Goal: Task Accomplishment & Management: Use online tool/utility

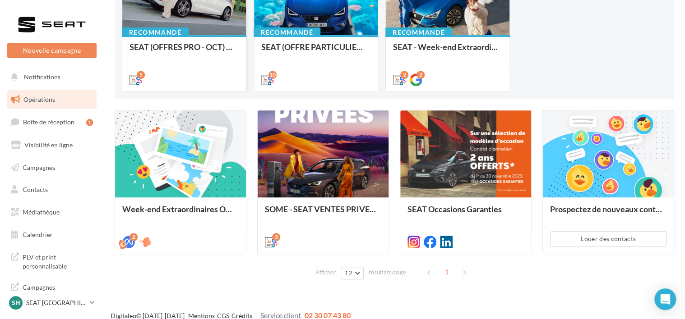
scroll to position [152, 0]
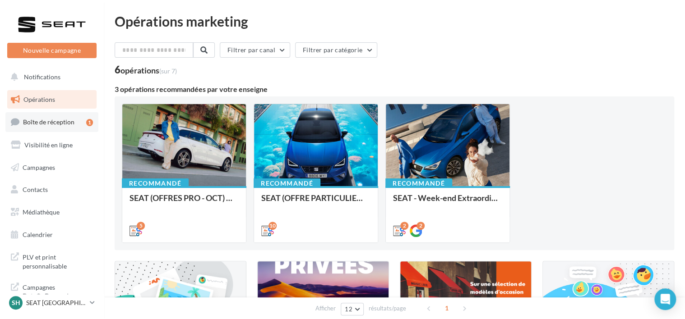
click at [81, 117] on link "Boîte de réception 1" at bounding box center [51, 121] width 93 height 19
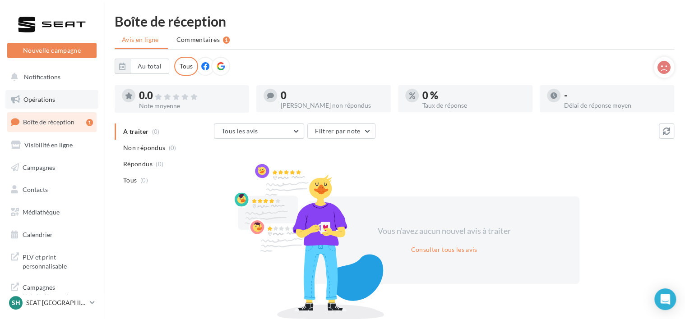
click at [68, 106] on link "Opérations" at bounding box center [51, 99] width 93 height 19
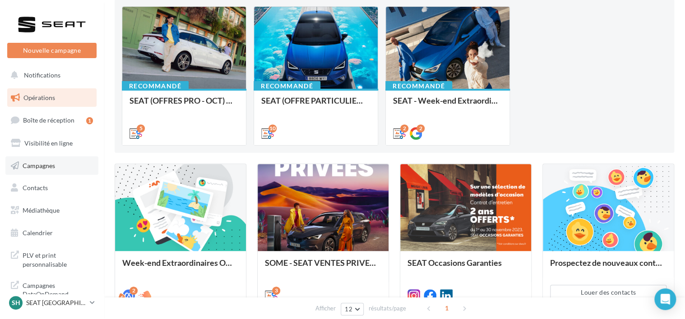
scroll to position [98, 0]
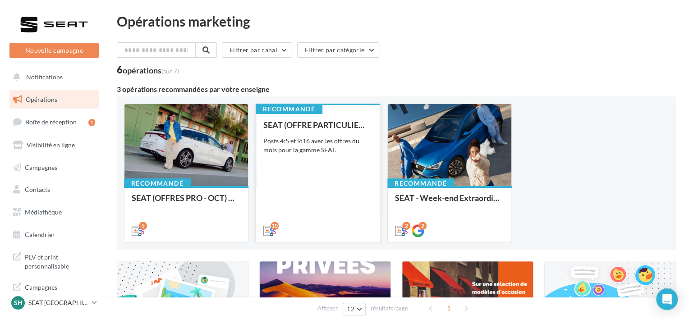
scroll to position [161, 0]
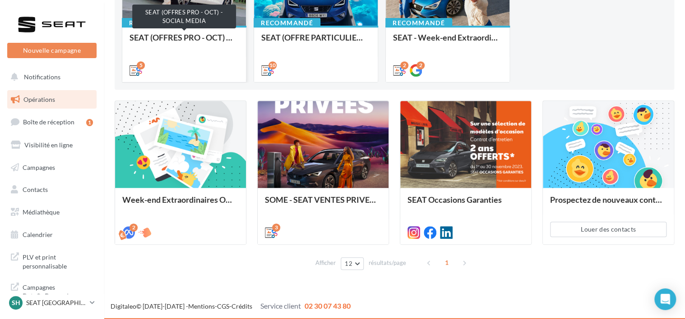
click at [185, 38] on div "SEAT (OFFRES PRO - OCT) - SOCIAL MEDIA" at bounding box center [183, 42] width 109 height 18
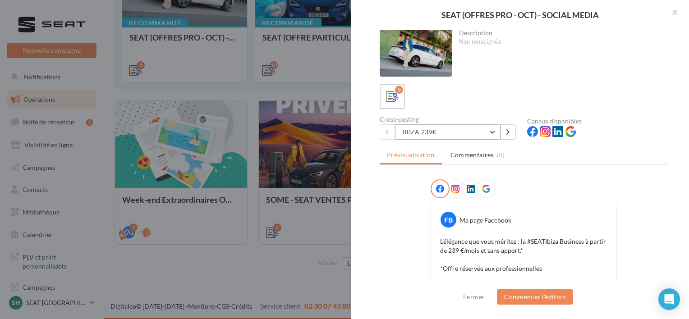
click at [408, 134] on button "IBIZA 239€" at bounding box center [448, 131] width 106 height 15
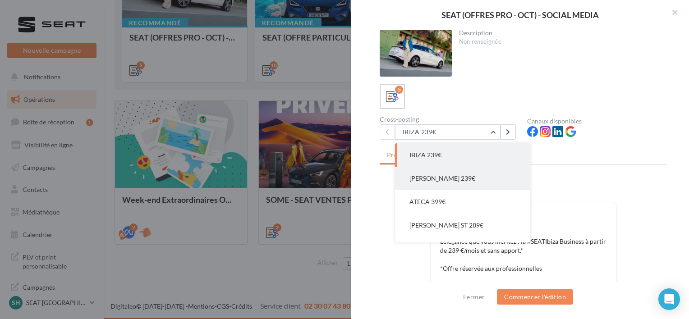
click at [430, 172] on button "ARONA 239€" at bounding box center [462, 178] width 135 height 23
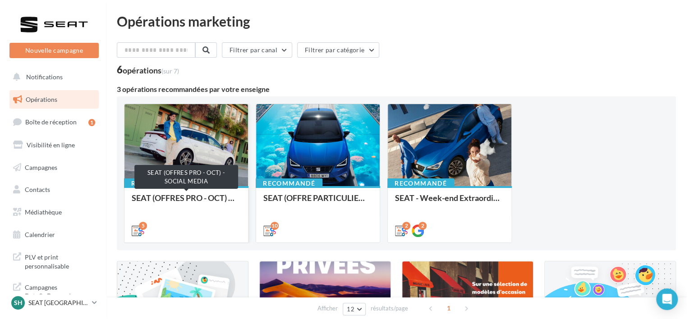
scroll to position [161, 0]
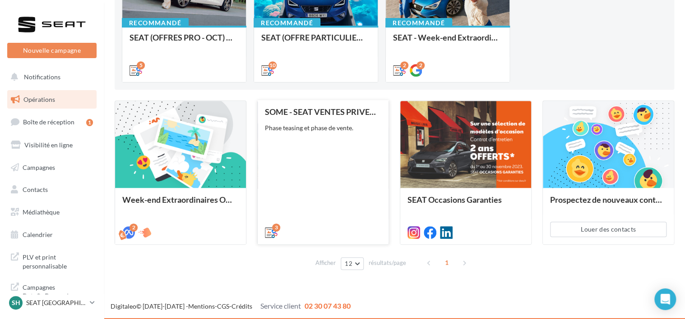
click at [298, 203] on div "SOME - SEAT VENTES PRIVEES Phase teasing et phase de vente." at bounding box center [323, 171] width 116 height 129
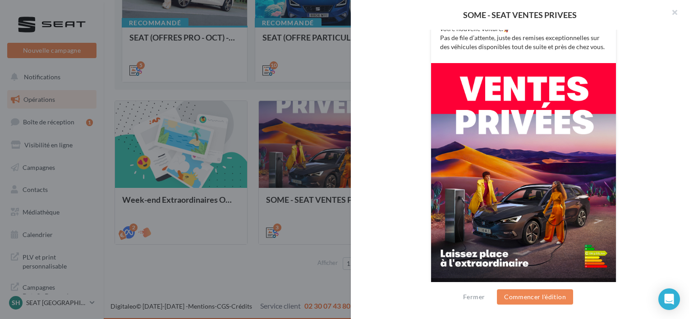
scroll to position [236, 0]
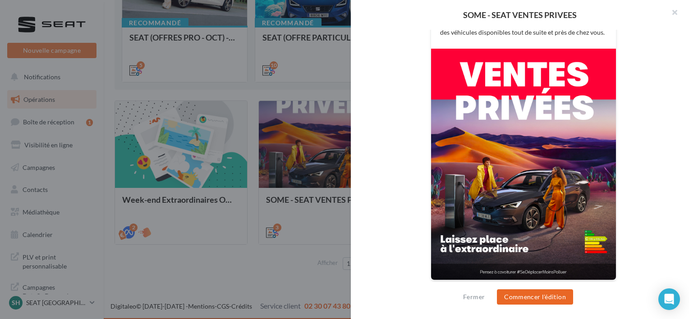
click at [526, 299] on button "Commencer l'édition" at bounding box center [535, 297] width 76 height 15
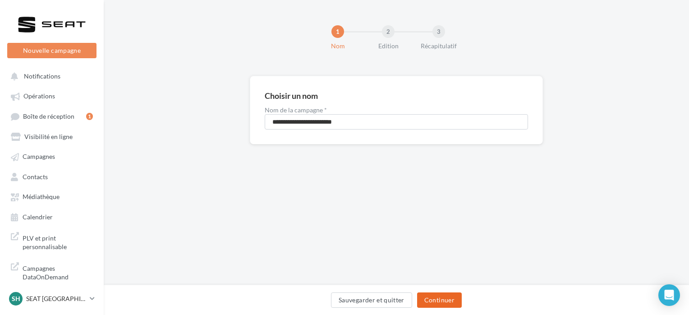
click at [448, 301] on button "Continuer" at bounding box center [439, 299] width 45 height 15
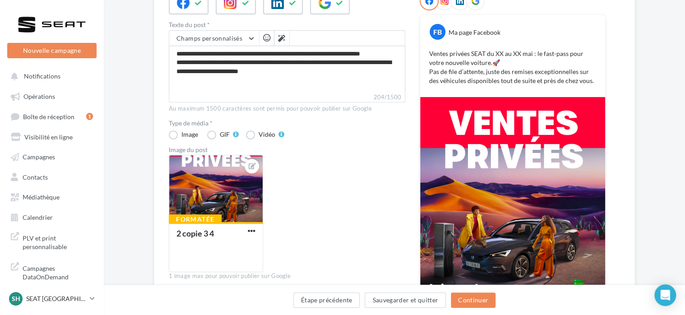
scroll to position [106, 0]
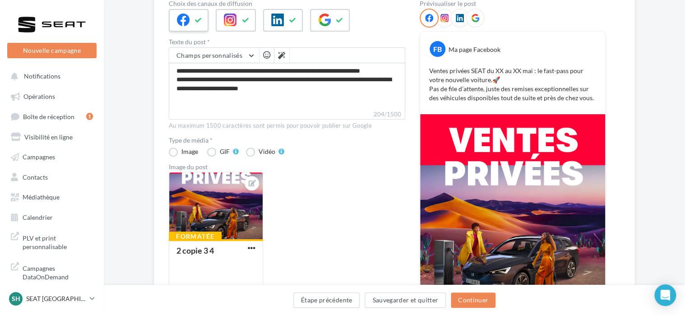
click at [200, 17] on icon at bounding box center [198, 20] width 7 height 6
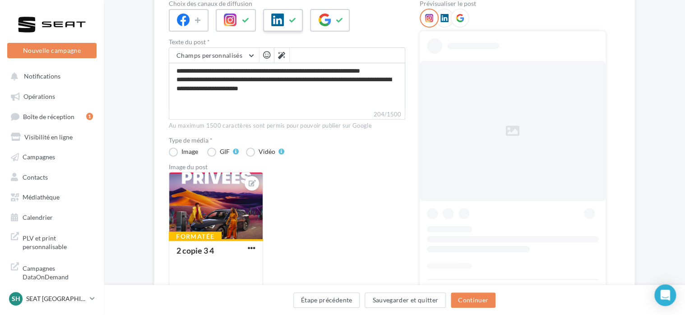
click at [273, 15] on icon at bounding box center [277, 20] width 13 height 13
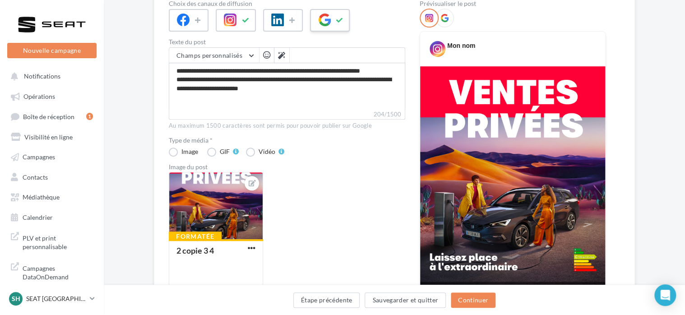
click at [337, 11] on div at bounding box center [330, 20] width 40 height 23
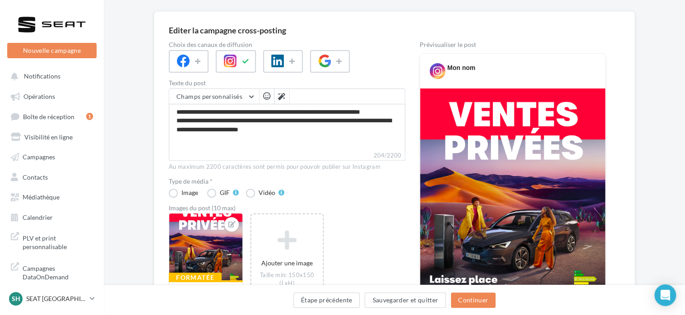
scroll to position [58, 0]
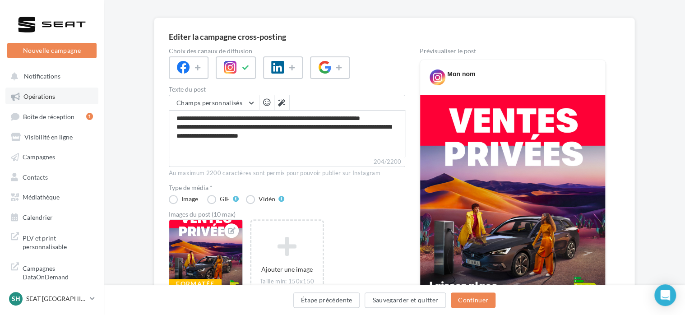
click at [85, 90] on link "Opérations" at bounding box center [51, 95] width 93 height 16
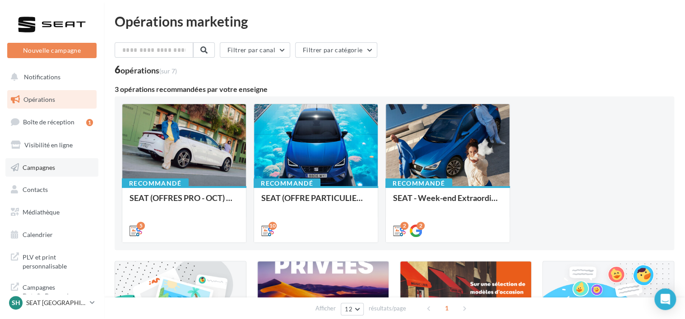
click at [68, 161] on link "Campagnes" at bounding box center [51, 167] width 93 height 19
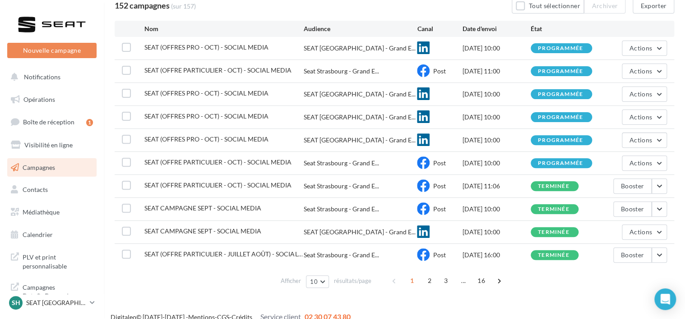
scroll to position [81, 0]
click at [642, 51] on span "Actions" at bounding box center [640, 48] width 23 height 8
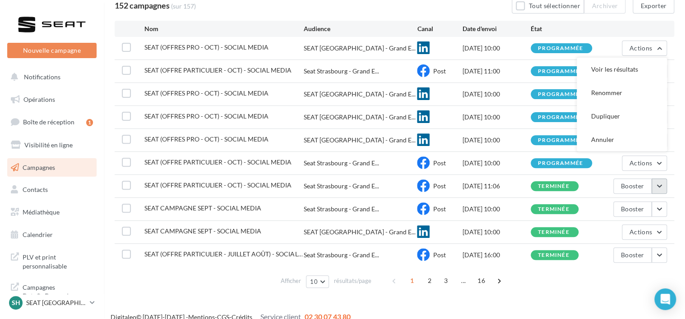
click at [661, 185] on button "button" at bounding box center [658, 186] width 15 height 15
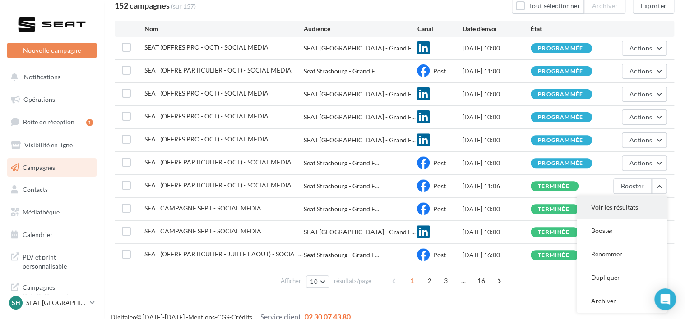
click at [622, 212] on button "Voir les résultats" at bounding box center [621, 207] width 90 height 23
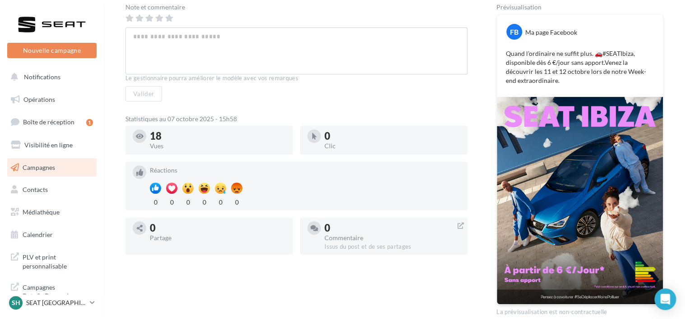
scroll to position [166, 0]
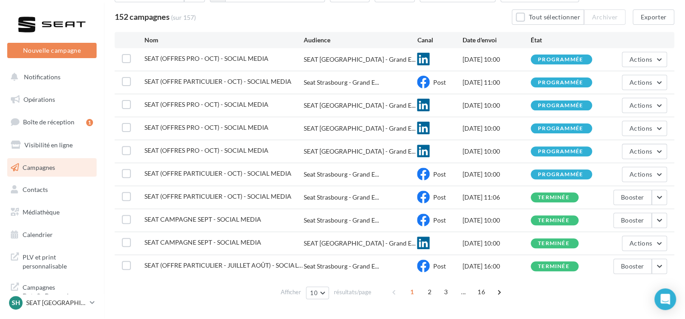
scroll to position [81, 0]
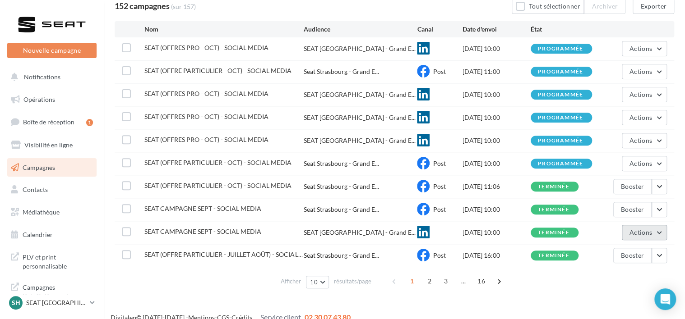
click at [659, 235] on button "Actions" at bounding box center [644, 232] width 45 height 15
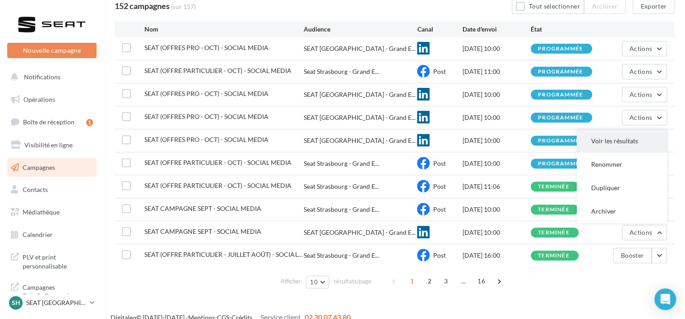
click at [606, 143] on button "Voir les résultats" at bounding box center [621, 140] width 90 height 23
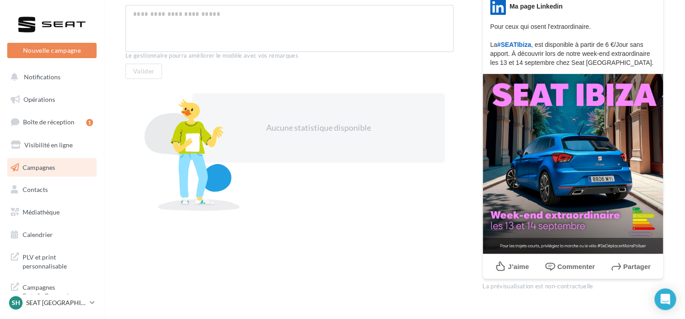
scroll to position [188, 0]
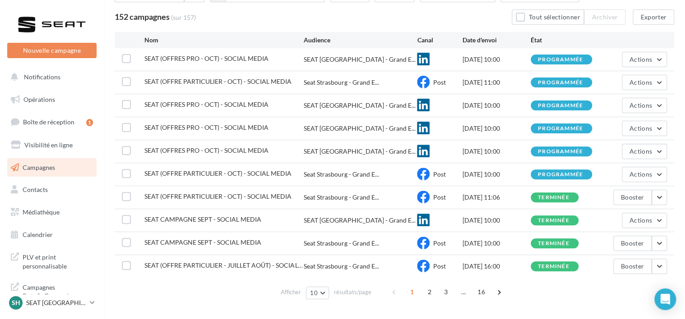
scroll to position [80, 0]
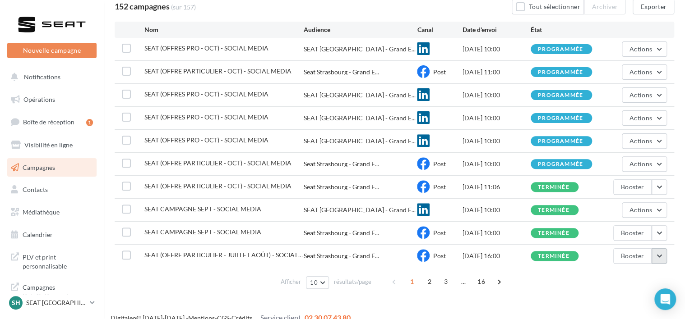
click at [661, 251] on button "button" at bounding box center [658, 256] width 15 height 15
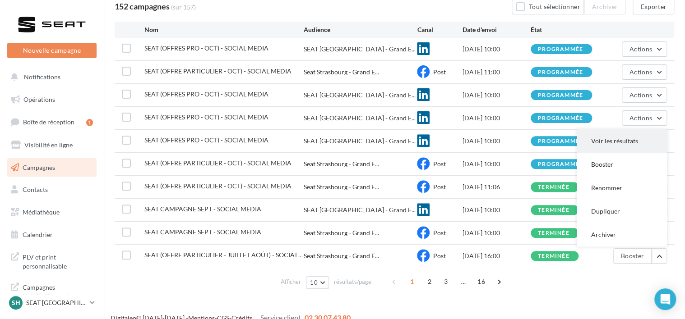
click at [602, 138] on button "Voir les résultats" at bounding box center [621, 140] width 90 height 23
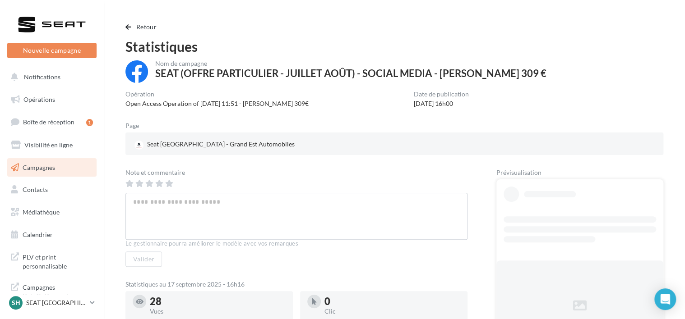
scroll to position [154, 0]
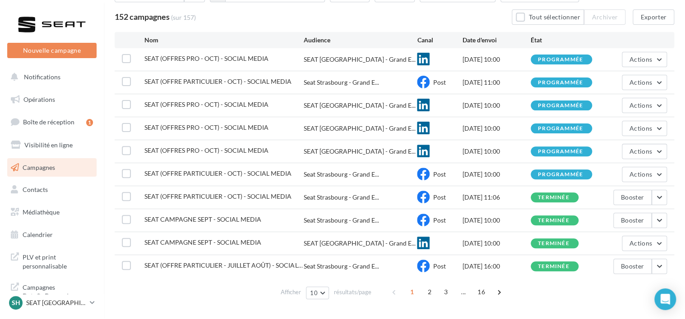
scroll to position [91, 0]
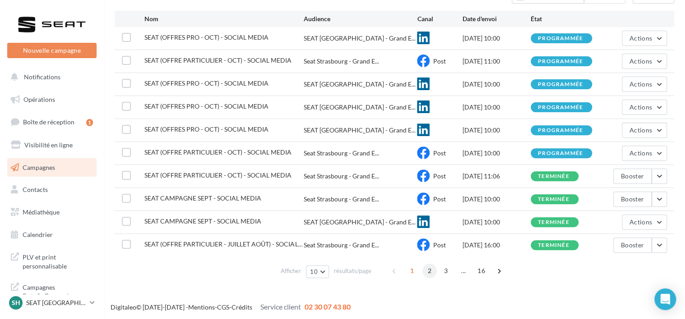
click at [430, 269] on span "2" at bounding box center [429, 271] width 14 height 14
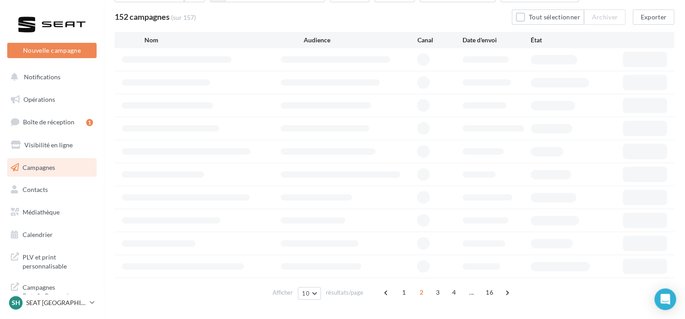
scroll to position [81, 0]
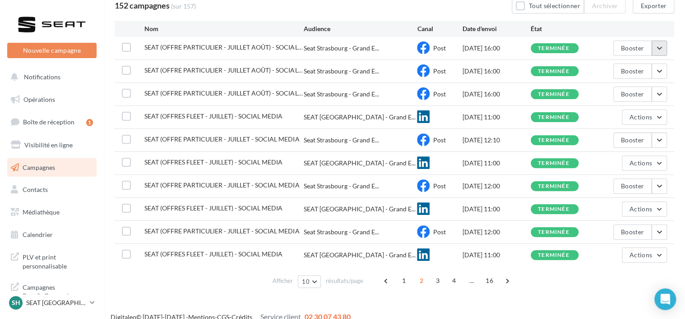
click at [659, 47] on button "button" at bounding box center [658, 48] width 15 height 15
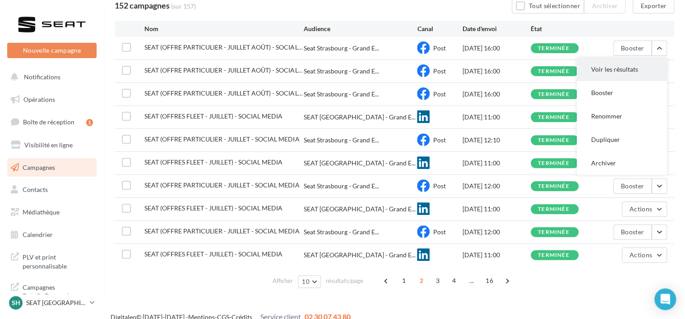
click at [632, 72] on button "Voir les résultats" at bounding box center [621, 69] width 90 height 23
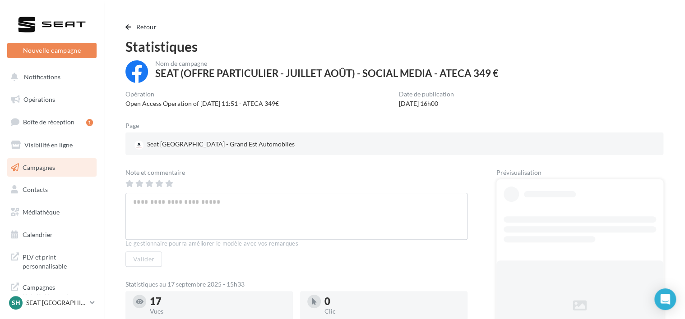
scroll to position [154, 0]
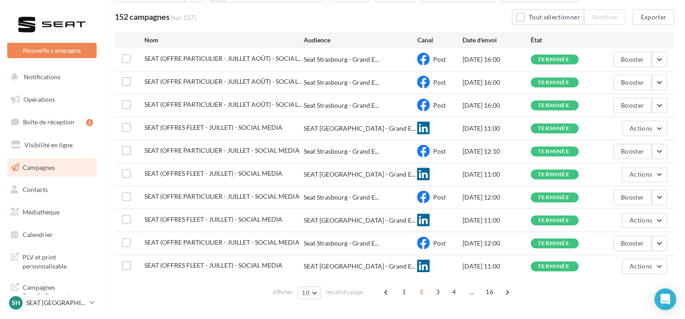
scroll to position [86, 0]
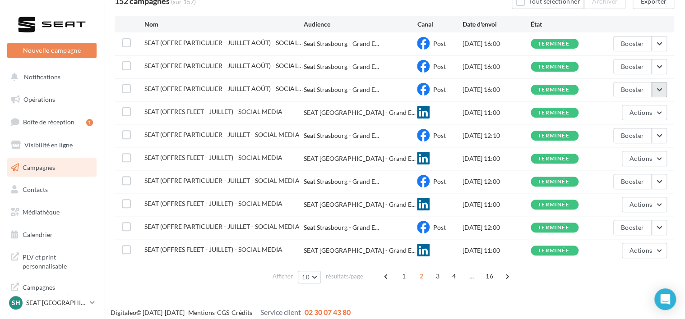
click at [658, 90] on button "button" at bounding box center [658, 89] width 15 height 15
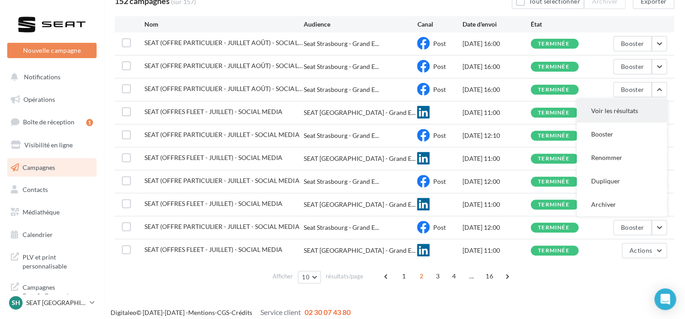
click at [635, 112] on button "Voir les résultats" at bounding box center [621, 110] width 90 height 23
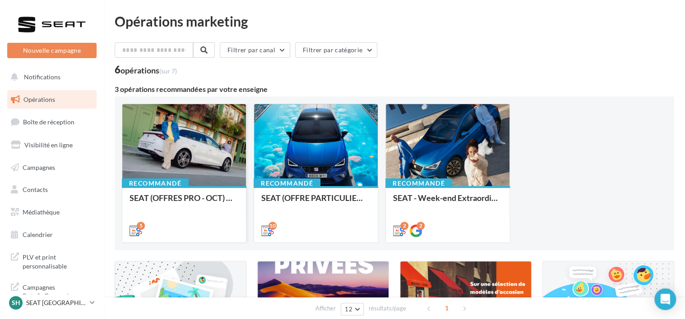
scroll to position [161, 0]
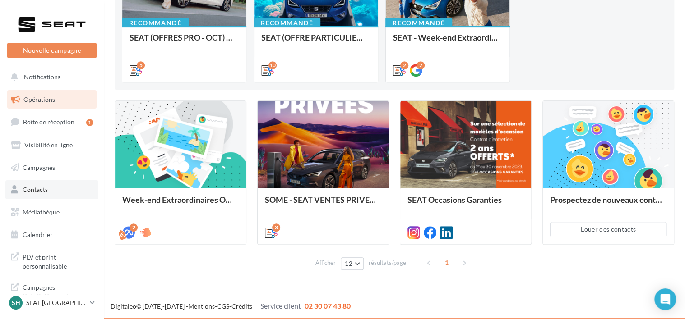
click at [70, 183] on link "Contacts" at bounding box center [51, 189] width 93 height 19
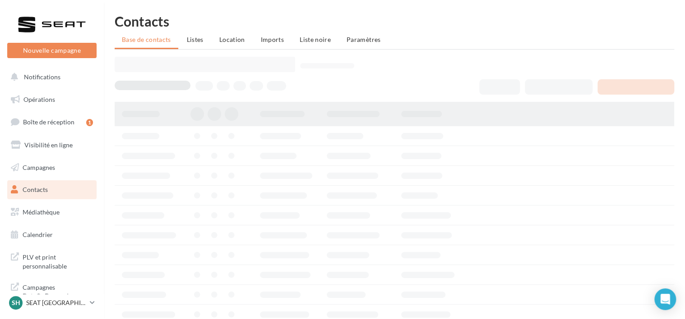
scroll to position [17, 0]
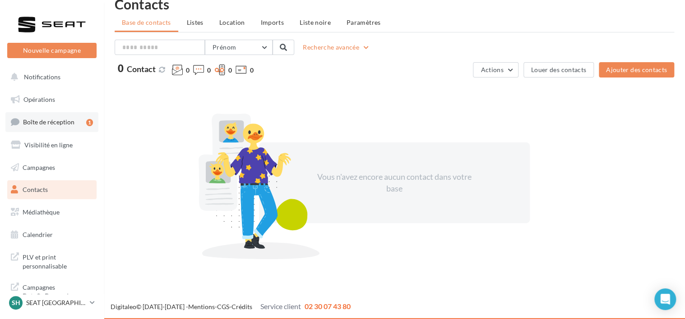
click at [69, 131] on link "Boîte de réception 1" at bounding box center [51, 121] width 93 height 19
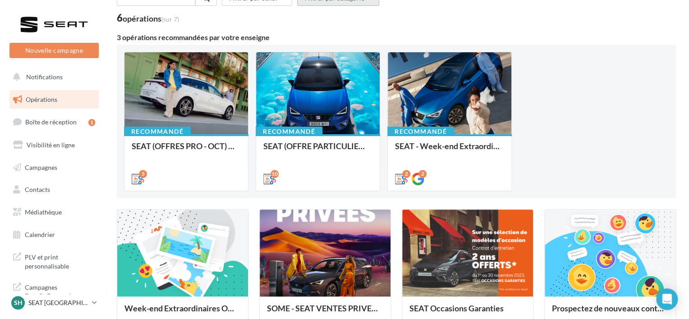
scroll to position [25, 0]
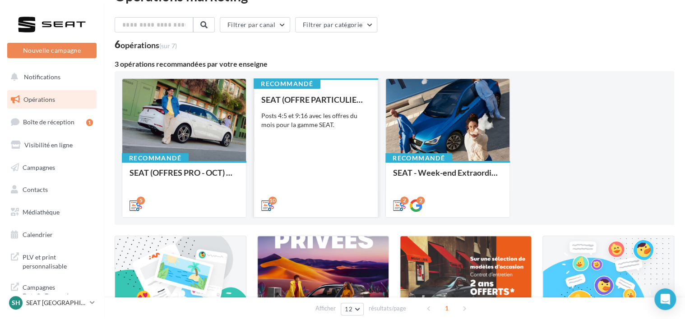
click at [280, 157] on div "SEAT (OFFRE PARTICULIER - OCT) - SOCIAL MEDIA Posts 4:5 et 9:16 avec les offres…" at bounding box center [315, 152] width 109 height 114
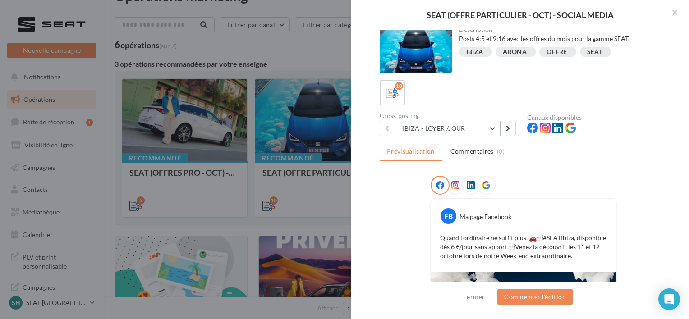
scroll to position [2, 0]
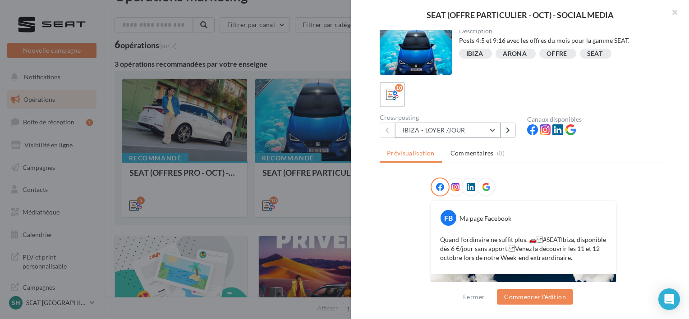
click at [466, 127] on button "IBIZA - LOYER /JOUR" at bounding box center [448, 130] width 106 height 15
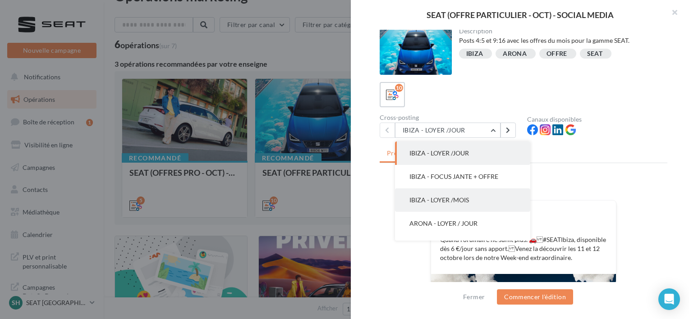
click at [466, 189] on button "IBIZA - LOYER /MOIS" at bounding box center [462, 200] width 135 height 23
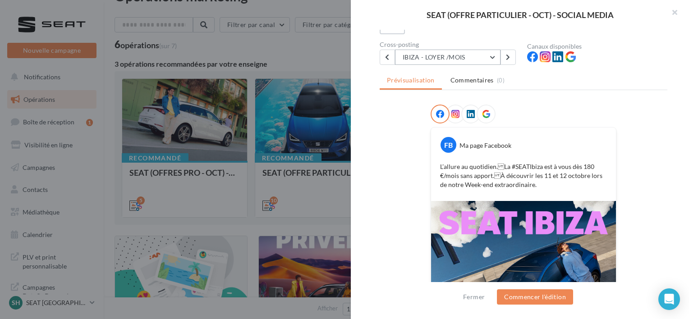
scroll to position [47, 0]
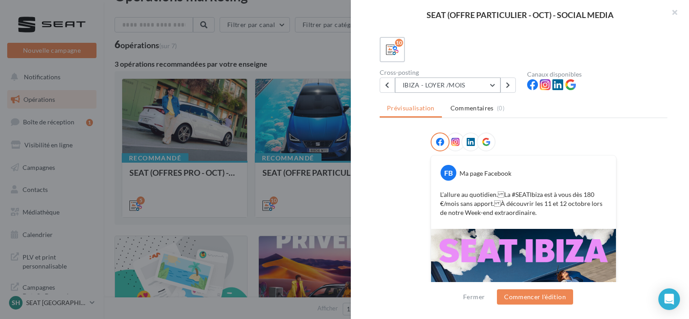
click at [471, 81] on button "IBIZA - LOYER /MOIS" at bounding box center [448, 85] width 106 height 15
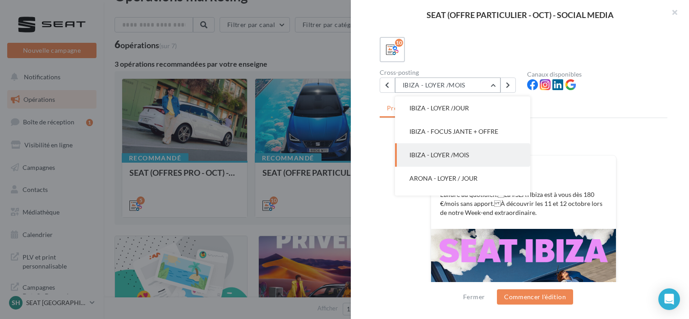
scroll to position [23, 0]
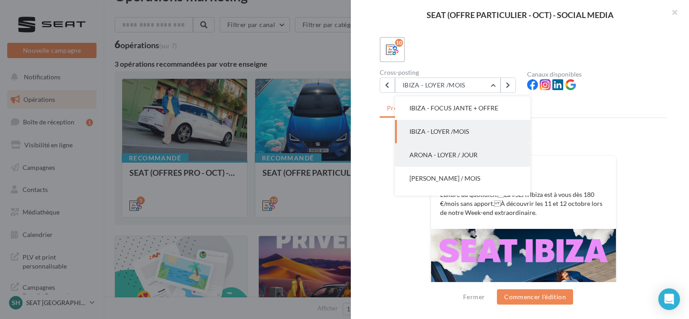
click at [467, 147] on button "ARONA - LOYER / JOUR" at bounding box center [462, 154] width 135 height 23
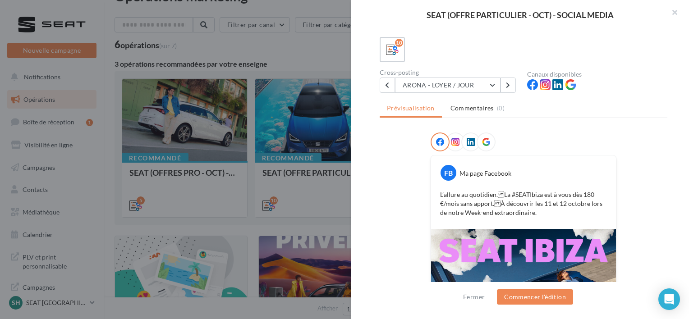
scroll to position [0, 0]
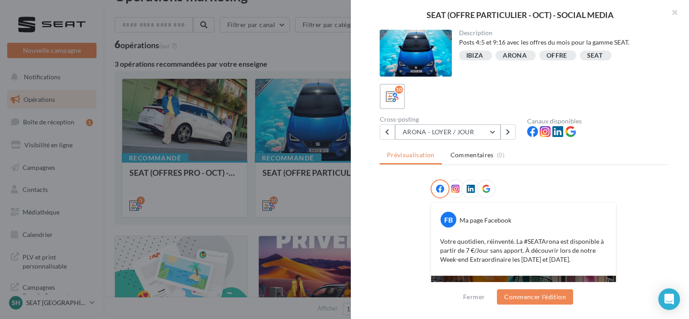
click at [471, 127] on button "ARONA - LOYER / JOUR" at bounding box center [448, 131] width 106 height 15
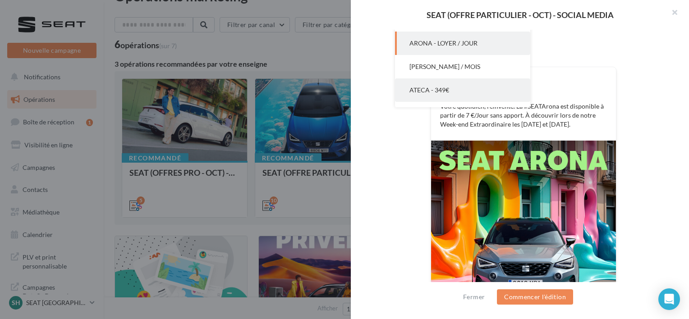
scroll to position [135, 0]
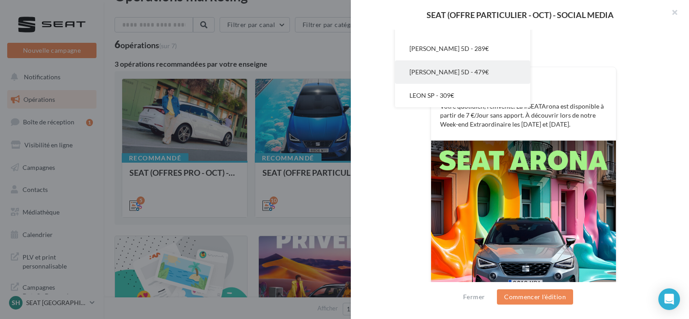
click at [448, 74] on span "[PERSON_NAME] 5D - 479€" at bounding box center [449, 72] width 79 height 8
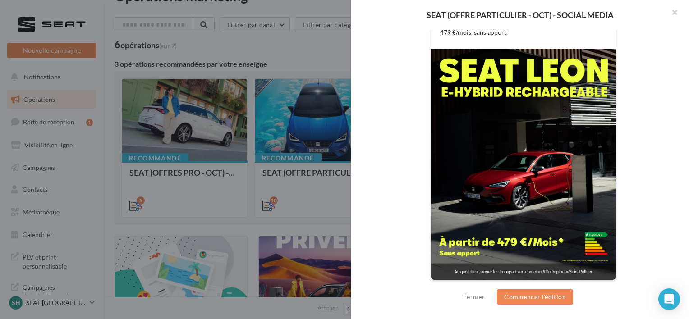
scroll to position [0, 0]
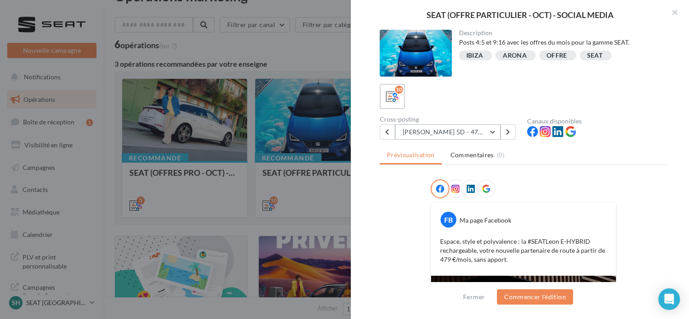
click at [453, 130] on button "[PERSON_NAME] 5D - 479€" at bounding box center [448, 131] width 106 height 15
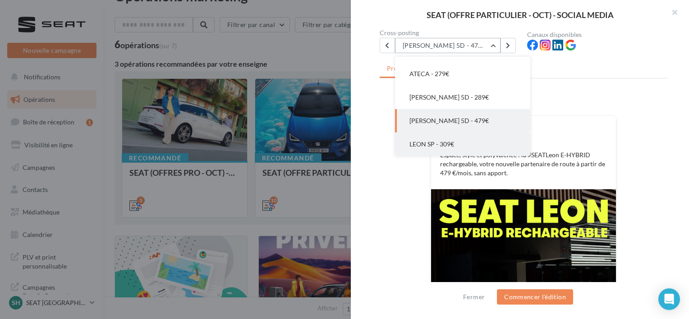
scroll to position [90, 0]
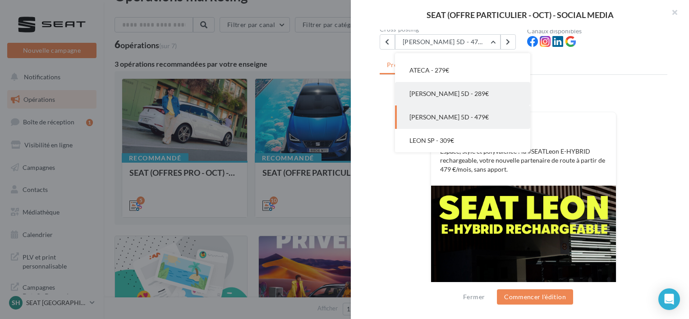
click at [444, 93] on span "[PERSON_NAME] 5D - 289€" at bounding box center [449, 94] width 79 height 8
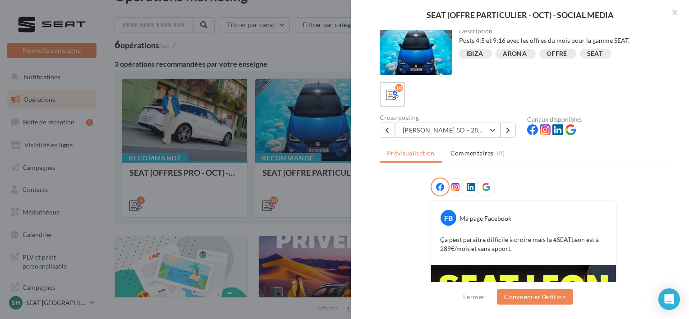
scroll to position [0, 0]
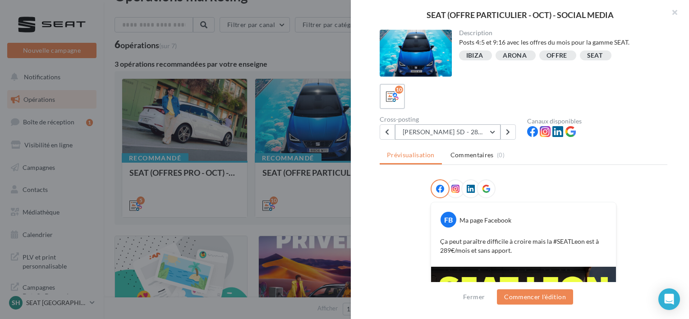
click at [447, 129] on button "[PERSON_NAME] 5D - 289€" at bounding box center [448, 131] width 106 height 15
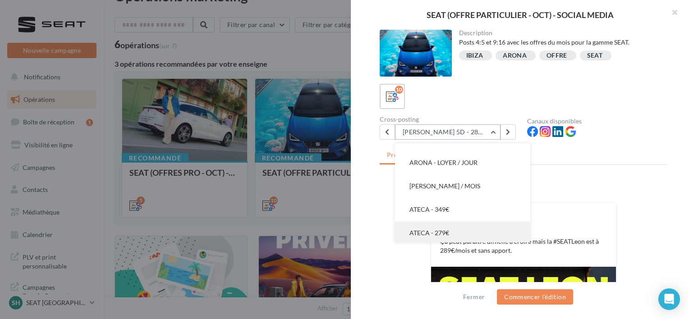
scroll to position [45, 0]
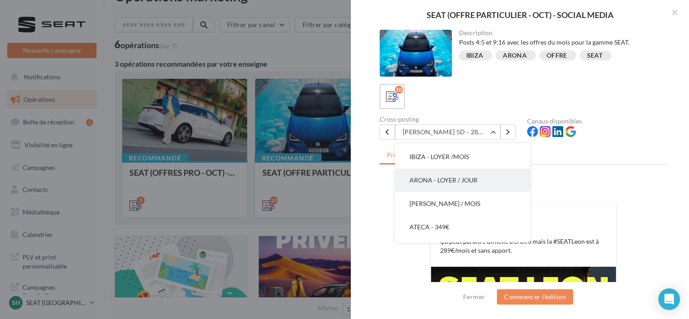
click at [456, 176] on span "ARONA - LOYER / JOUR" at bounding box center [444, 180] width 68 height 8
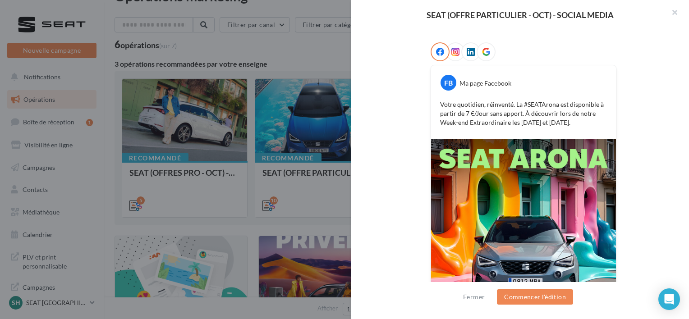
scroll to position [92, 0]
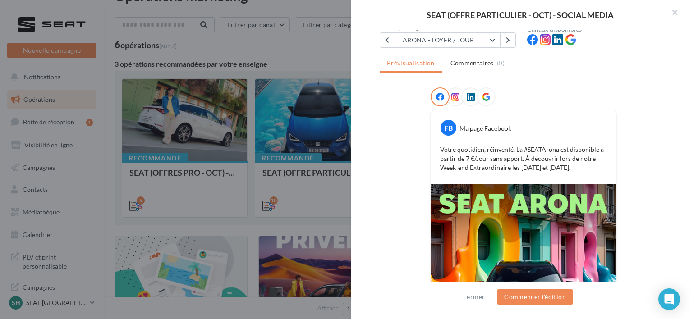
click at [461, 93] on div at bounding box center [470, 96] width 19 height 19
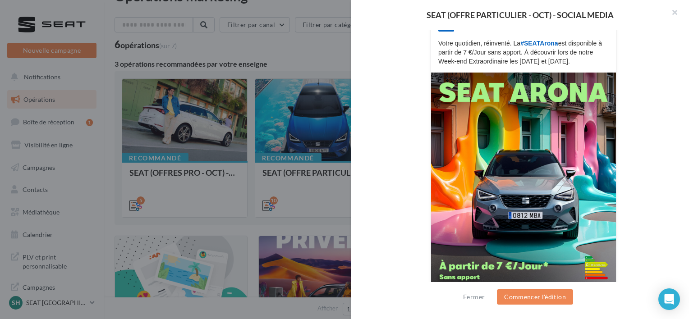
scroll to position [108, 0]
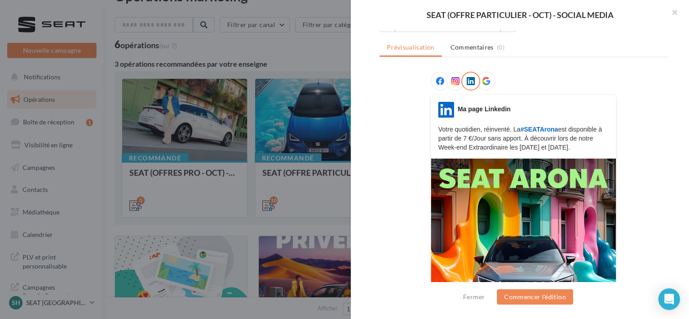
click at [456, 86] on div at bounding box center [455, 81] width 19 height 19
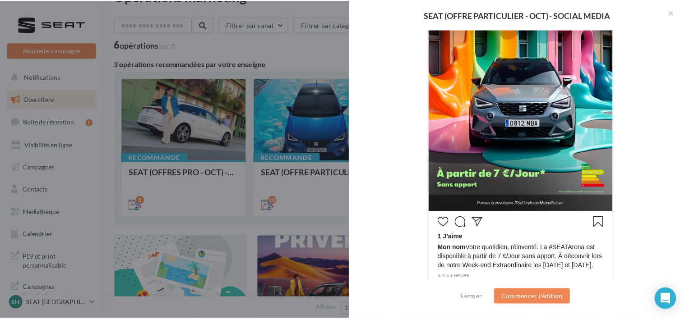
scroll to position [293, 0]
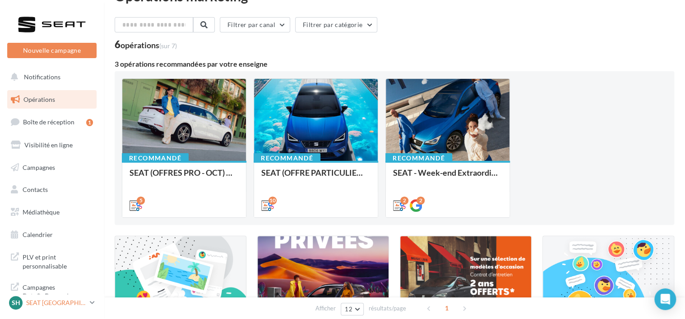
click at [90, 299] on icon at bounding box center [92, 303] width 5 height 8
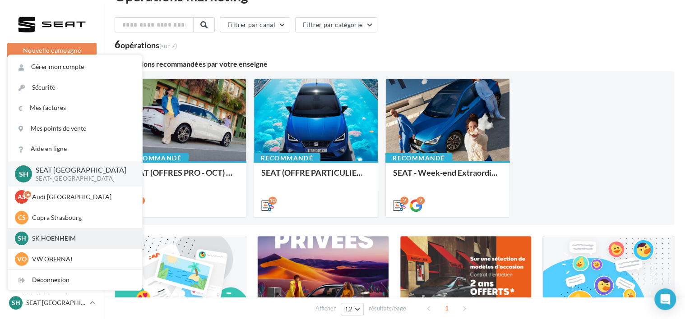
click at [70, 238] on p "SK HOENHEIM" at bounding box center [81, 238] width 99 height 9
